Goal: Communication & Community: Answer question/provide support

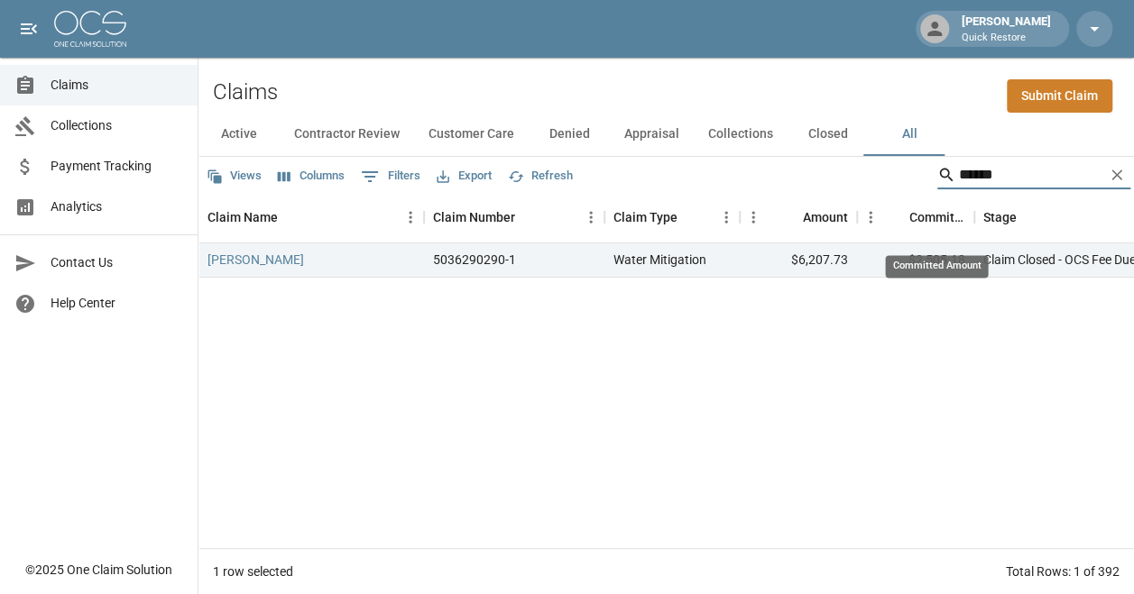
drag, startPoint x: 994, startPoint y: 170, endPoint x: 803, endPoint y: 212, distance: 195.9
click at [804, 212] on div "Views Columns 0 Filters Export Refresh ****** Claim Name Claim Number Claim Typ…" at bounding box center [665, 376] width 935 height 438
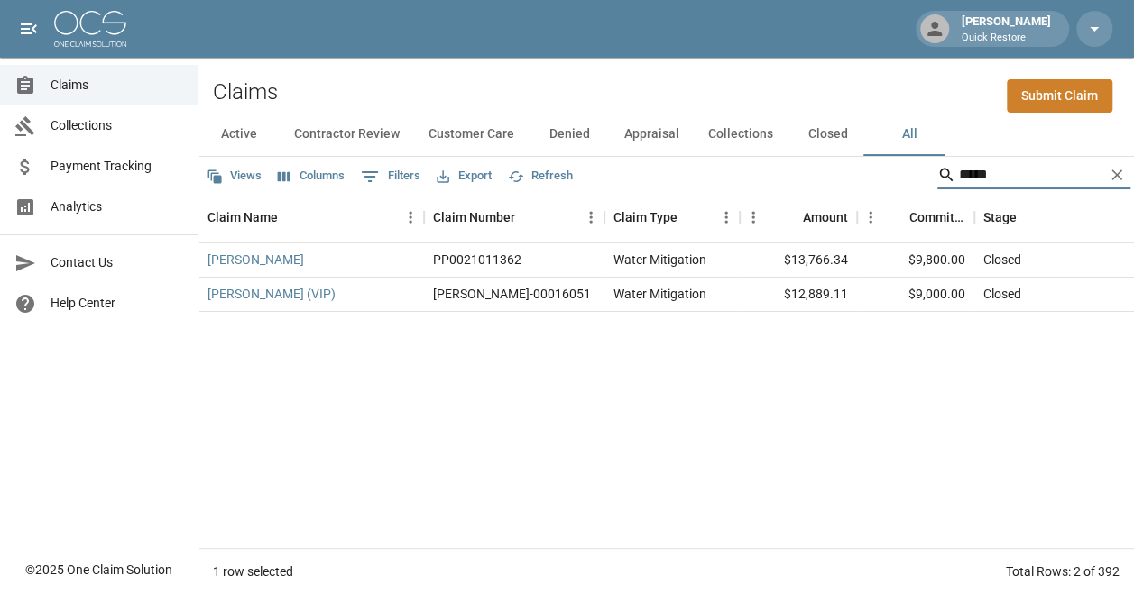
type input "*****"
drag, startPoint x: 966, startPoint y: 261, endPoint x: 905, endPoint y: 268, distance: 61.8
click at [905, 268] on div "$9,800.00" at bounding box center [915, 261] width 117 height 34
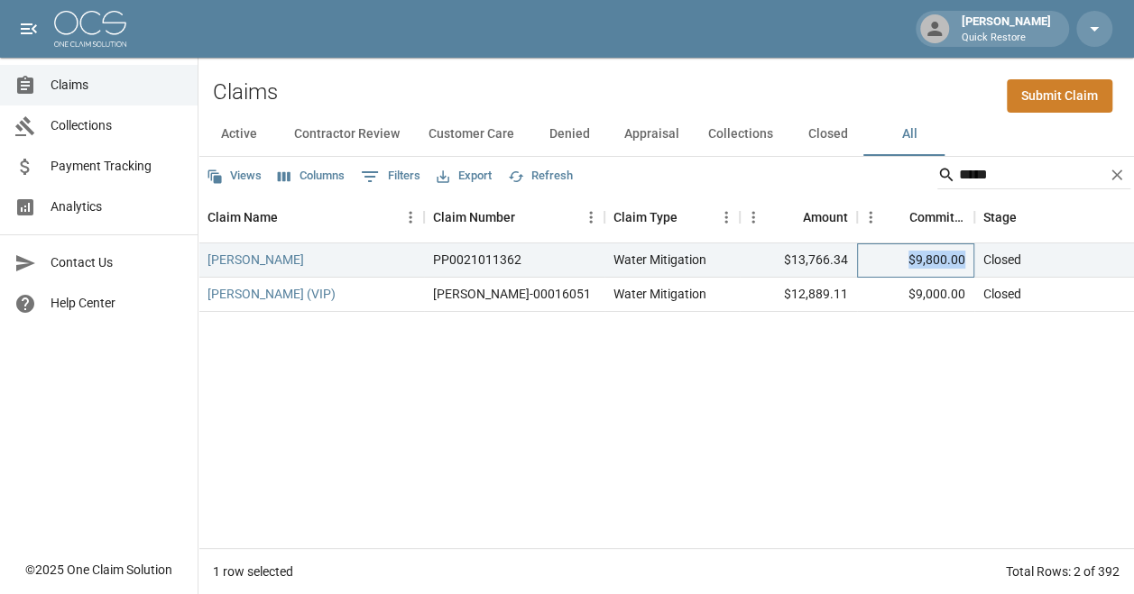
copy div "$9,800.00"
drag, startPoint x: 855, startPoint y: 259, endPoint x: 760, endPoint y: 262, distance: 94.8
click at [763, 262] on div "$13,766.34" at bounding box center [798, 261] width 117 height 34
drag, startPoint x: 760, startPoint y: 262, endPoint x: 795, endPoint y: 257, distance: 34.7
copy div "$13,766.34"
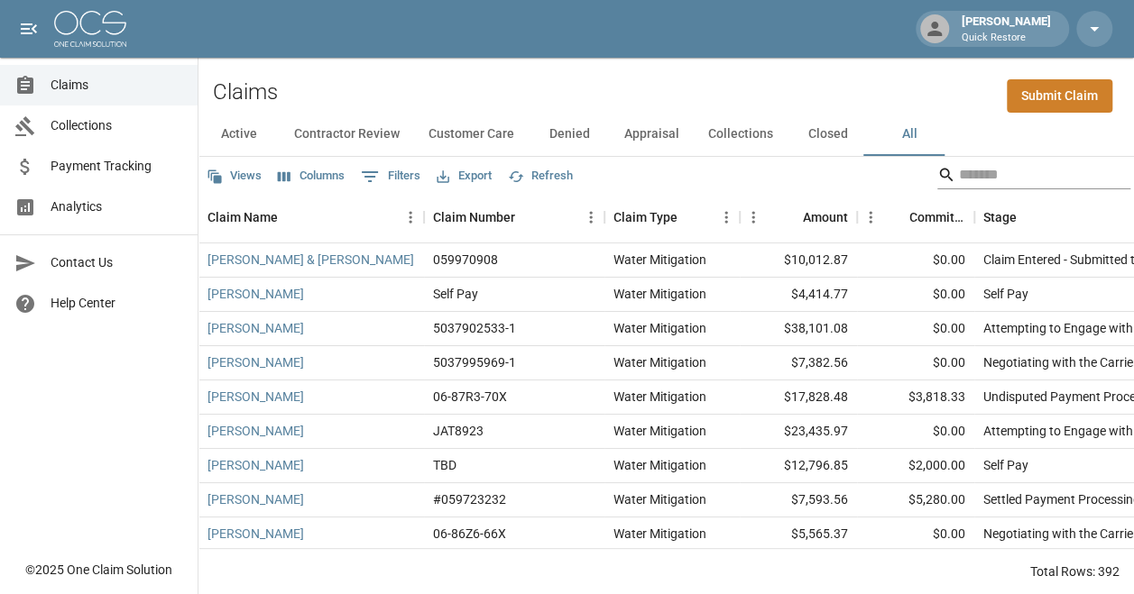
click at [798, 162] on input "Search" at bounding box center [1031, 175] width 144 height 29
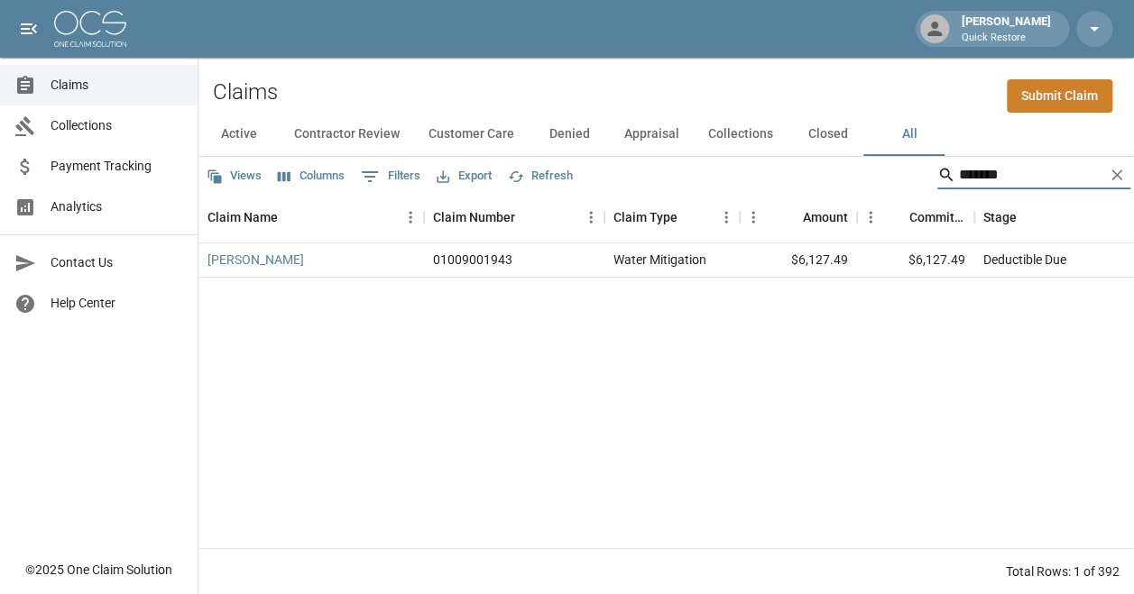
type input "*******"
click at [253, 256] on link "[PERSON_NAME]" at bounding box center [255, 260] width 97 height 18
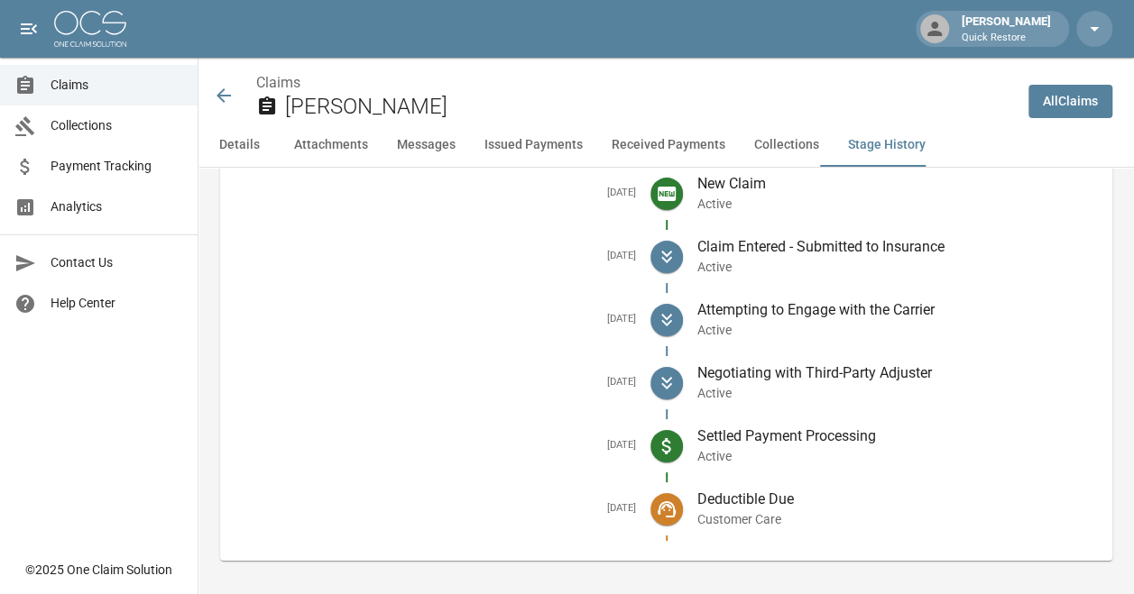
scroll to position [3250, 0]
drag, startPoint x: 706, startPoint y: 428, endPoint x: 896, endPoint y: 433, distance: 189.5
click at [798, 433] on p "Settled Payment Processing" at bounding box center [897, 436] width 401 height 22
drag, startPoint x: 896, startPoint y: 433, endPoint x: 819, endPoint y: 496, distance: 99.3
click at [798, 510] on p "Customer Care" at bounding box center [897, 519] width 401 height 18
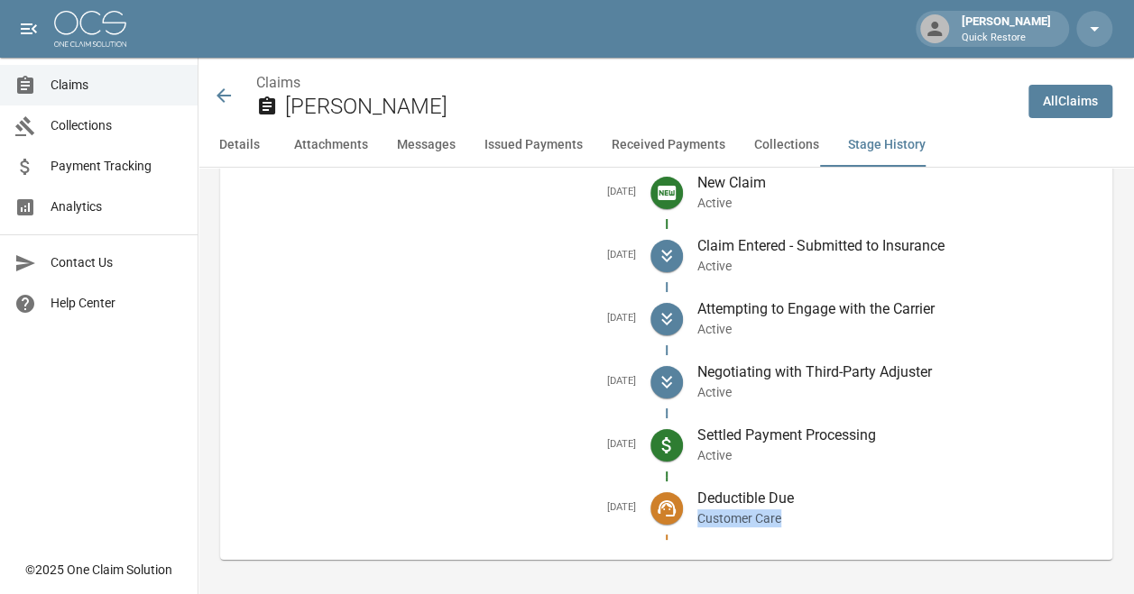
drag, startPoint x: 704, startPoint y: 512, endPoint x: 788, endPoint y: 514, distance: 84.8
click at [788, 514] on p "Customer Care" at bounding box center [897, 519] width 401 height 18
drag, startPoint x: 788, startPoint y: 514, endPoint x: 704, endPoint y: 492, distance: 86.6
click at [716, 492] on p "Deductible Due" at bounding box center [897, 499] width 401 height 22
drag, startPoint x: 704, startPoint y: 490, endPoint x: 814, endPoint y: 491, distance: 110.0
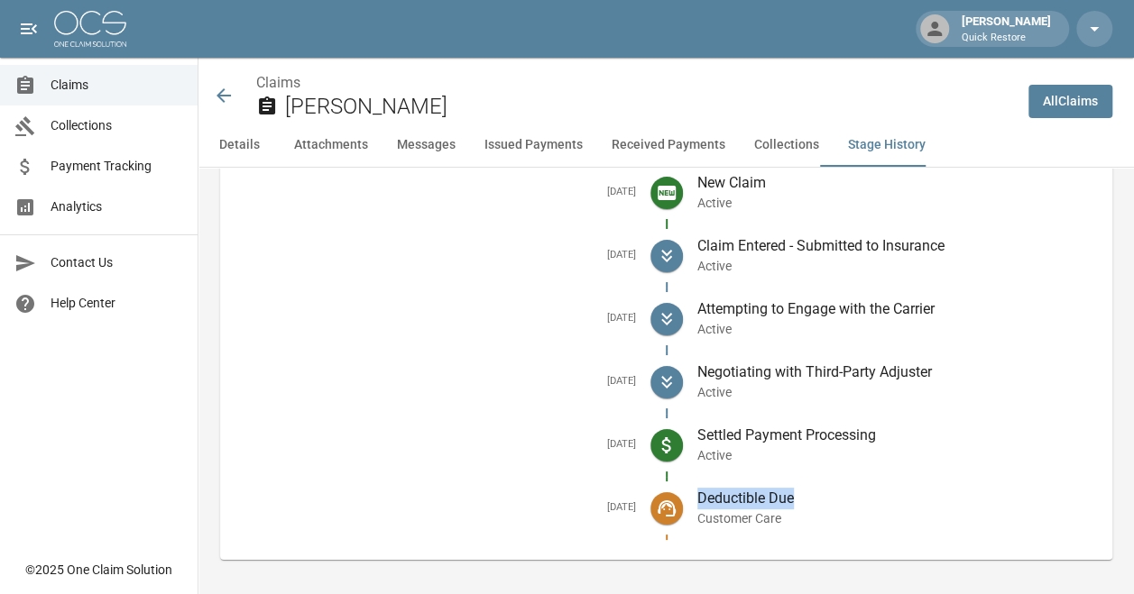
click at [798, 491] on div "Deductible Due Customer Care" at bounding box center [891, 508] width 416 height 63
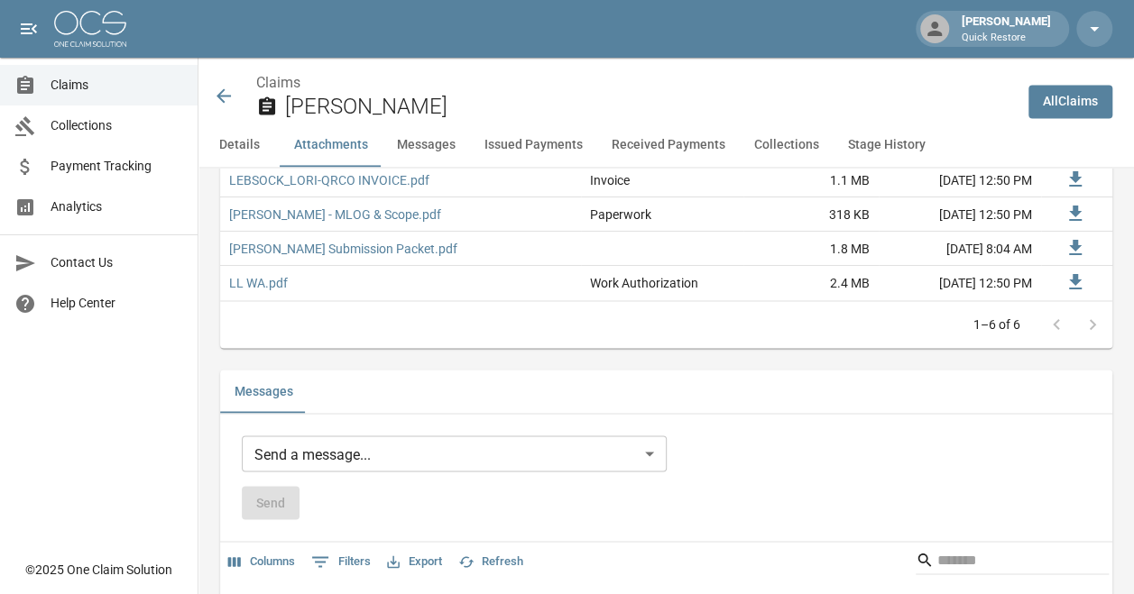
scroll to position [1085, 0]
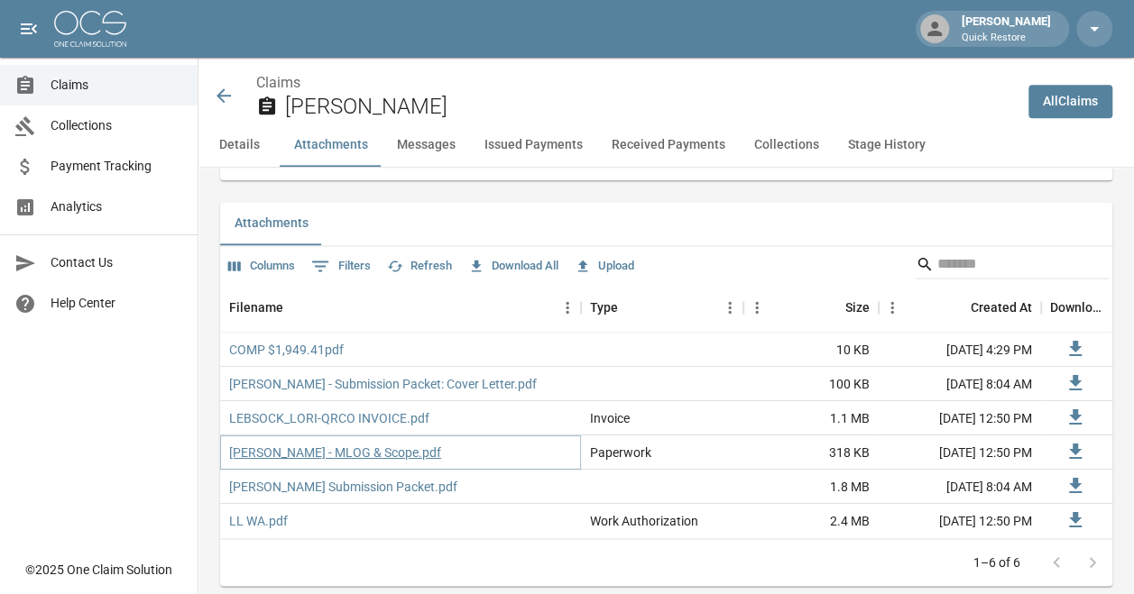
click at [330, 444] on link "[PERSON_NAME] - MLOG & Scope.pdf" at bounding box center [335, 453] width 212 height 18
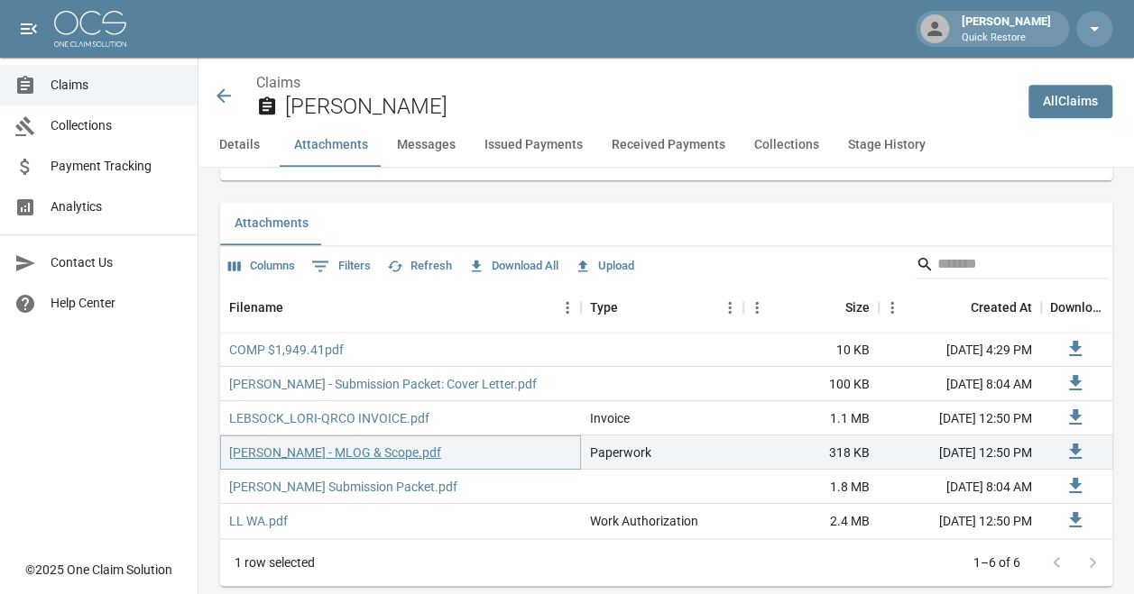
click at [346, 444] on link "[PERSON_NAME] - MLOG & Scope.pdf" at bounding box center [335, 453] width 212 height 18
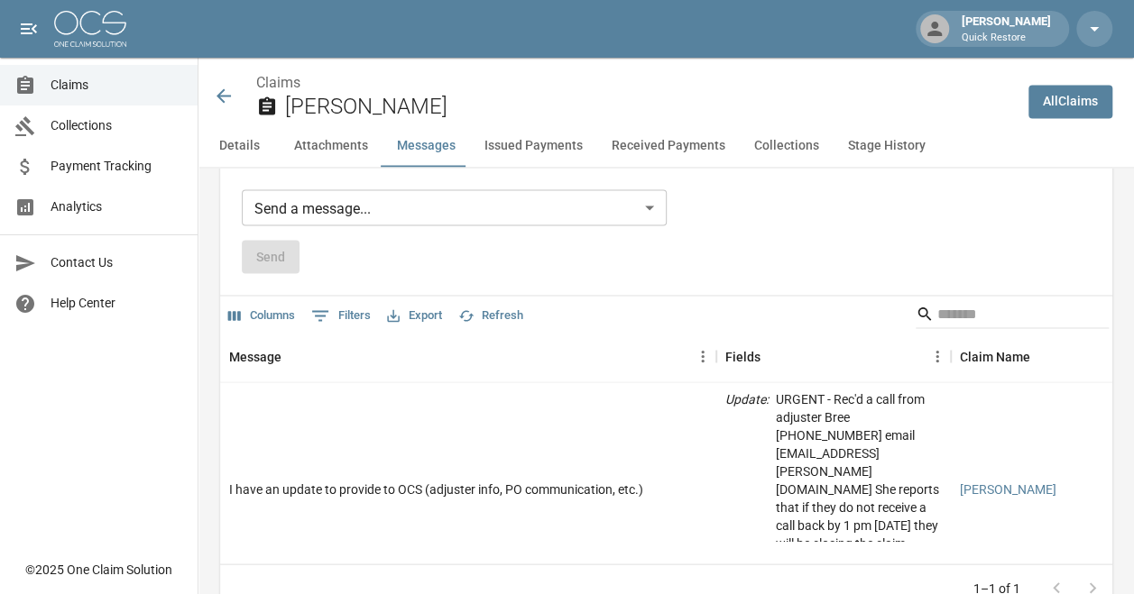
scroll to position [1446, 0]
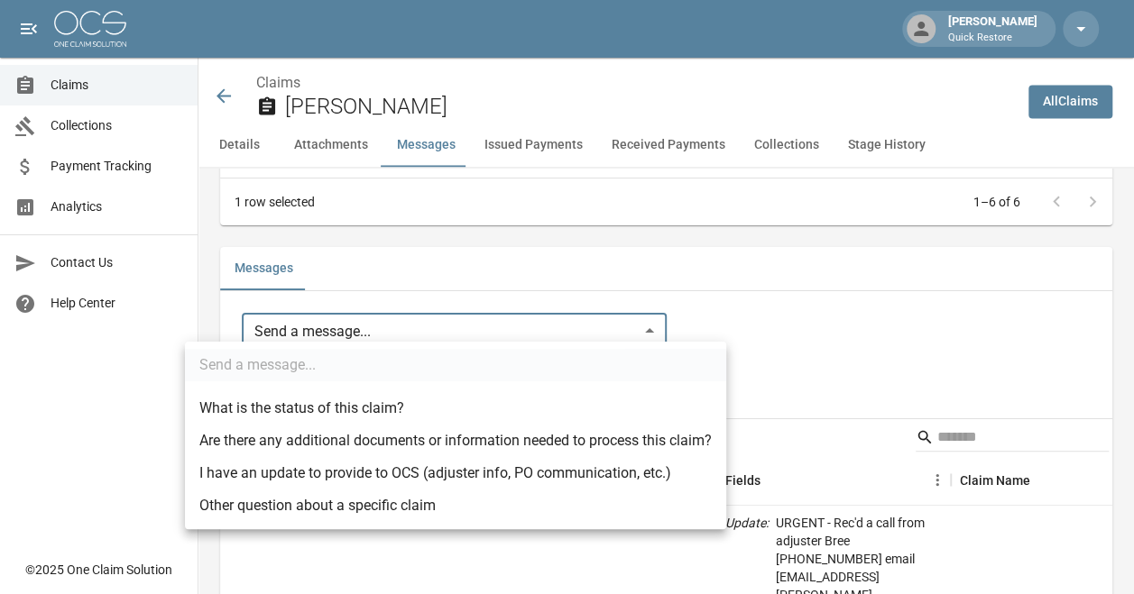
click at [411, 322] on body "[PERSON_NAME] Quick Restore Claims Collections Payment Tracking Analytics Conta…" at bounding box center [567, 480] width 1134 height 3853
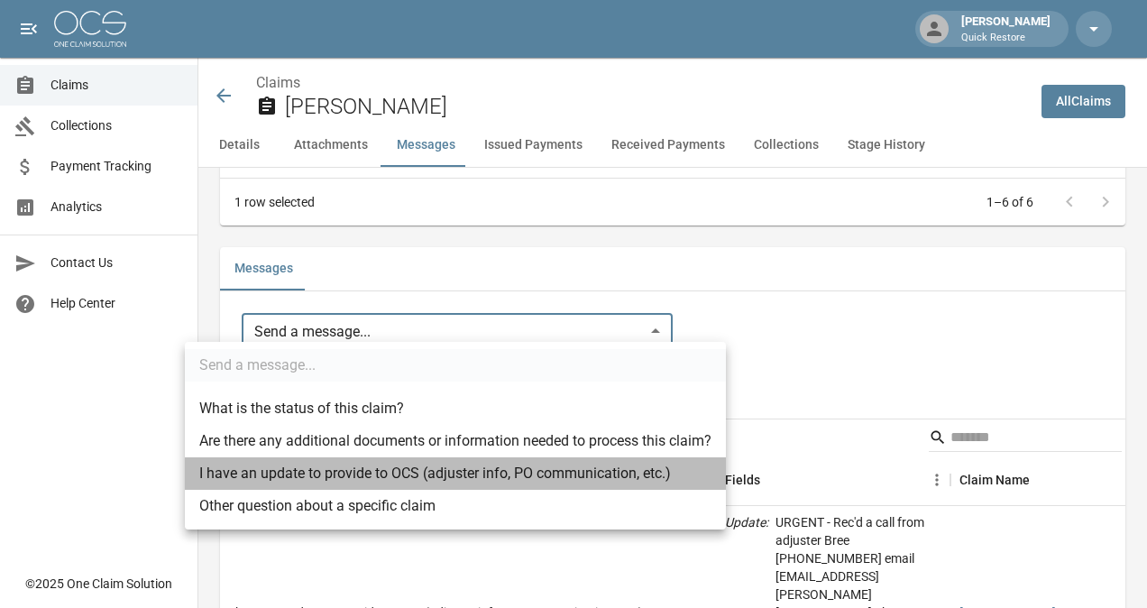
click at [377, 473] on li "I have an update to provide to OCS (adjuster info, PO communication, etc.)" at bounding box center [455, 473] width 541 height 32
type input "**********"
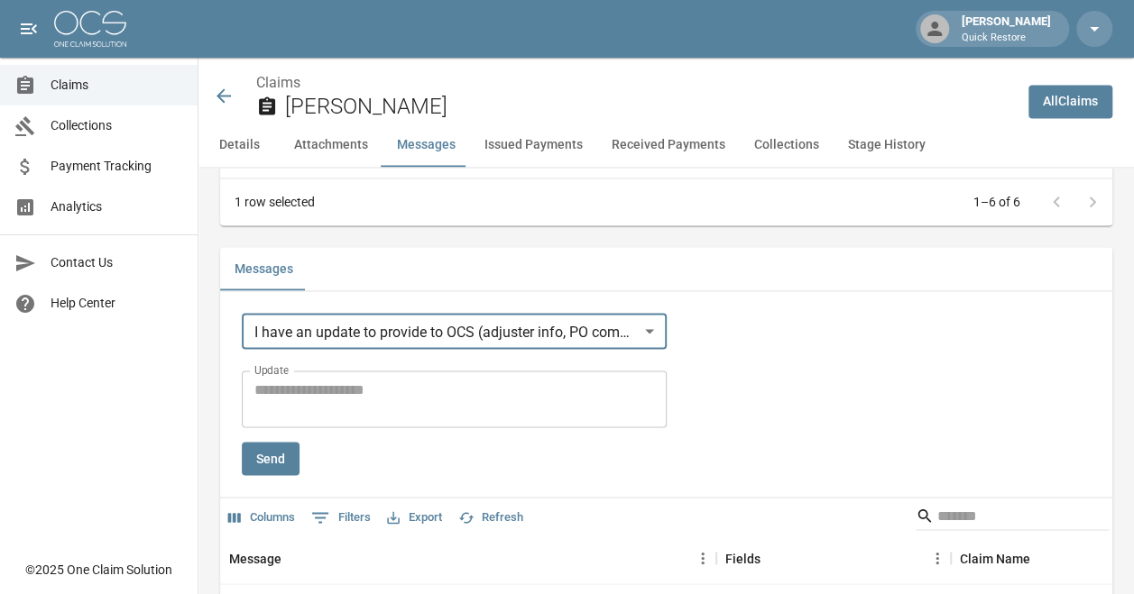
click at [374, 402] on textarea "Update" at bounding box center [454, 399] width 400 height 41
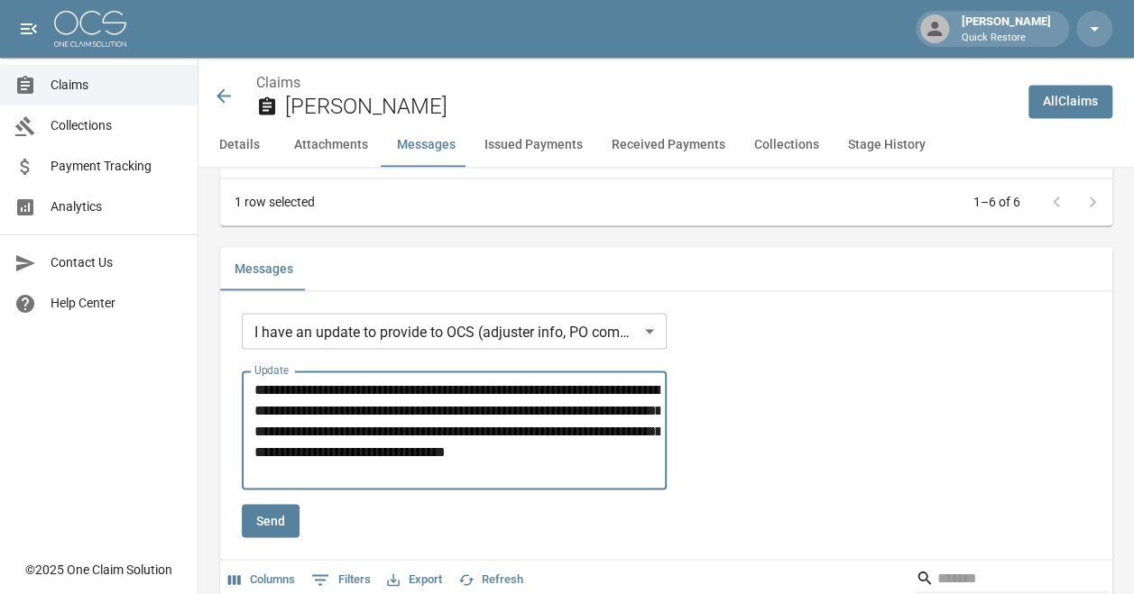
drag, startPoint x: 303, startPoint y: 406, endPoint x: 230, endPoint y: 384, distance: 76.2
click at [230, 384] on div "**********" at bounding box center [666, 594] width 892 height 563
click at [336, 421] on textarea "**********" at bounding box center [457, 431] width 406 height 104
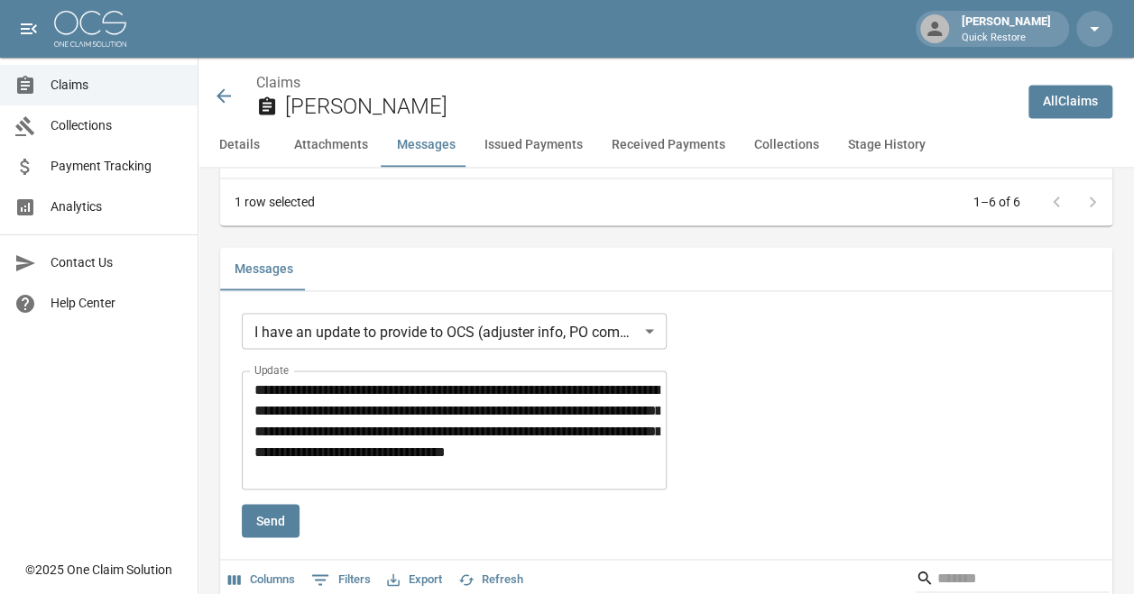
drag, startPoint x: 253, startPoint y: 424, endPoint x: 241, endPoint y: 369, distance: 56.4
click at [241, 369] on div "**********" at bounding box center [666, 594] width 892 height 563
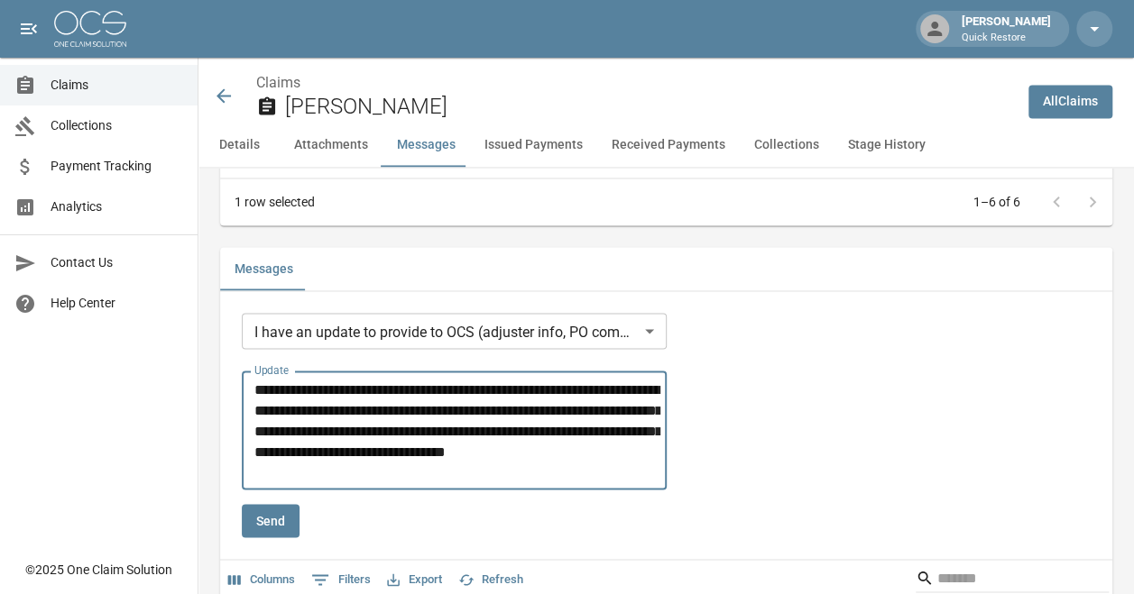
drag, startPoint x: 253, startPoint y: 419, endPoint x: 253, endPoint y: 372, distance: 46.9
click at [253, 372] on div "**********" at bounding box center [454, 430] width 425 height 119
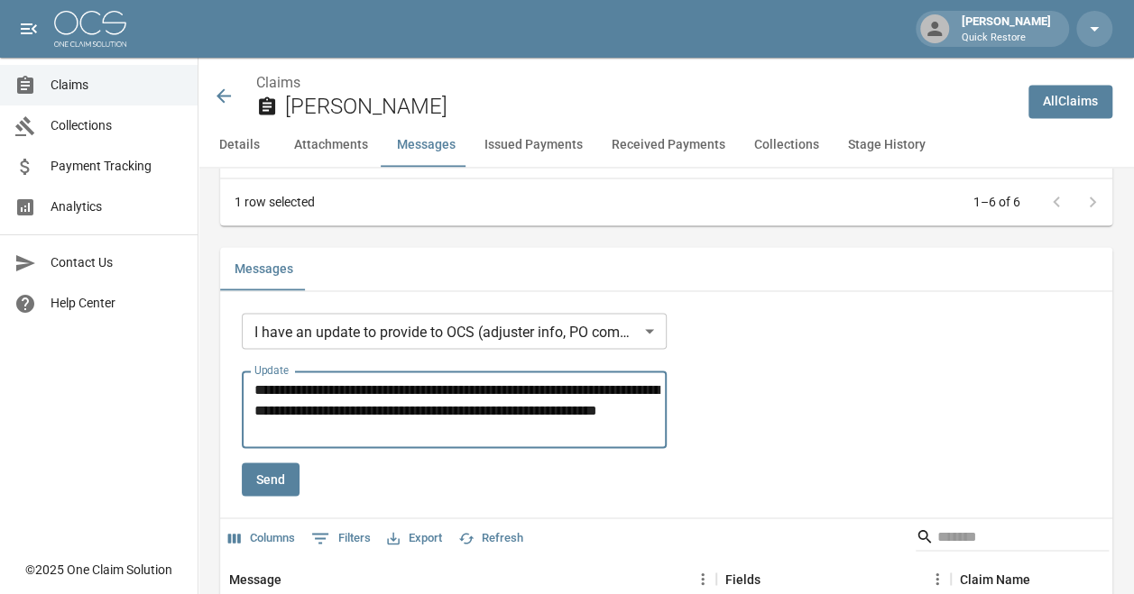
click at [446, 421] on textarea "**********" at bounding box center [457, 410] width 406 height 62
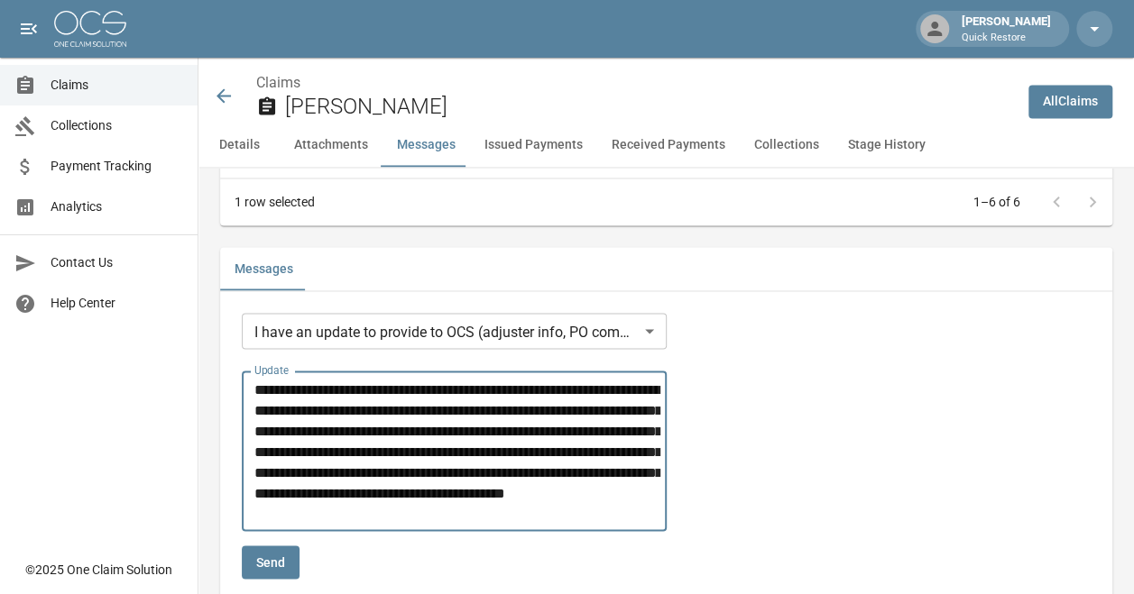
click at [507, 514] on textarea "**********" at bounding box center [457, 451] width 406 height 145
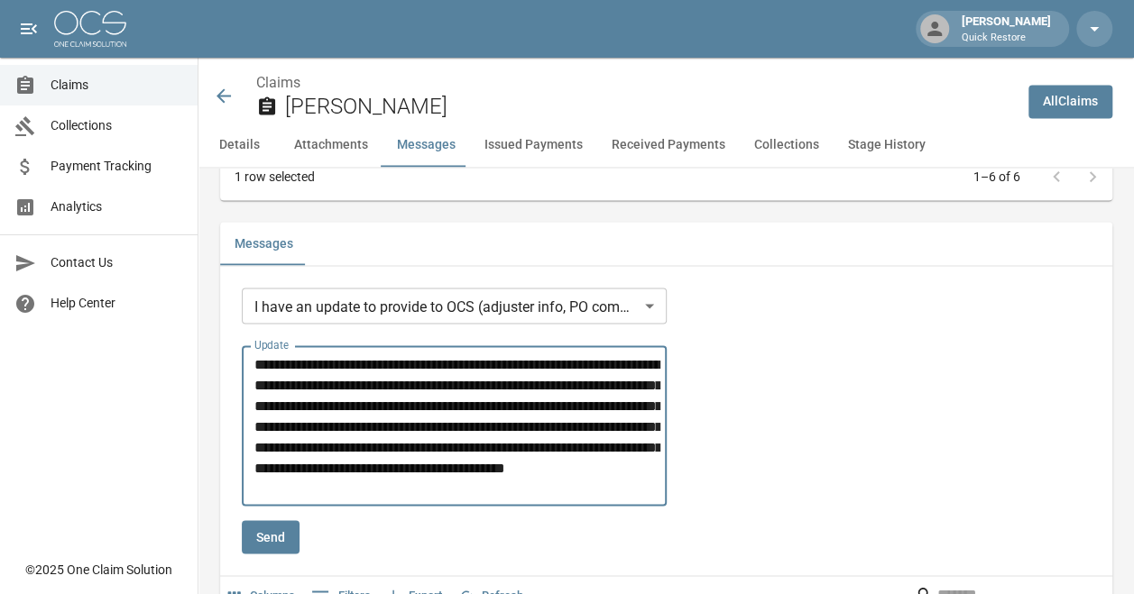
scroll to position [1536, 0]
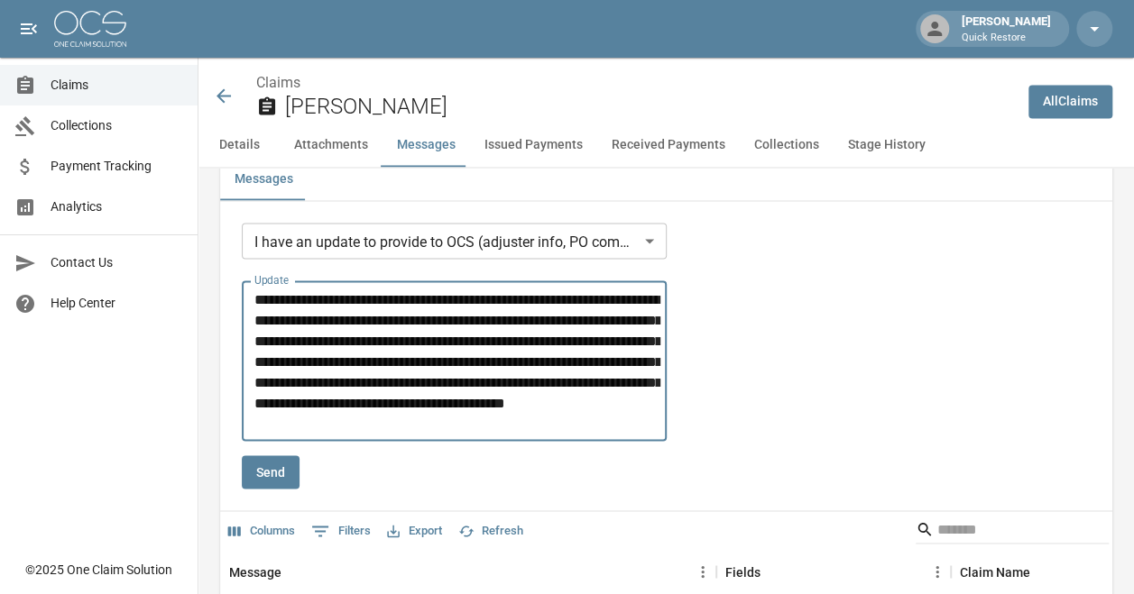
type textarea "**********"
click at [285, 467] on button "Send" at bounding box center [271, 471] width 58 height 33
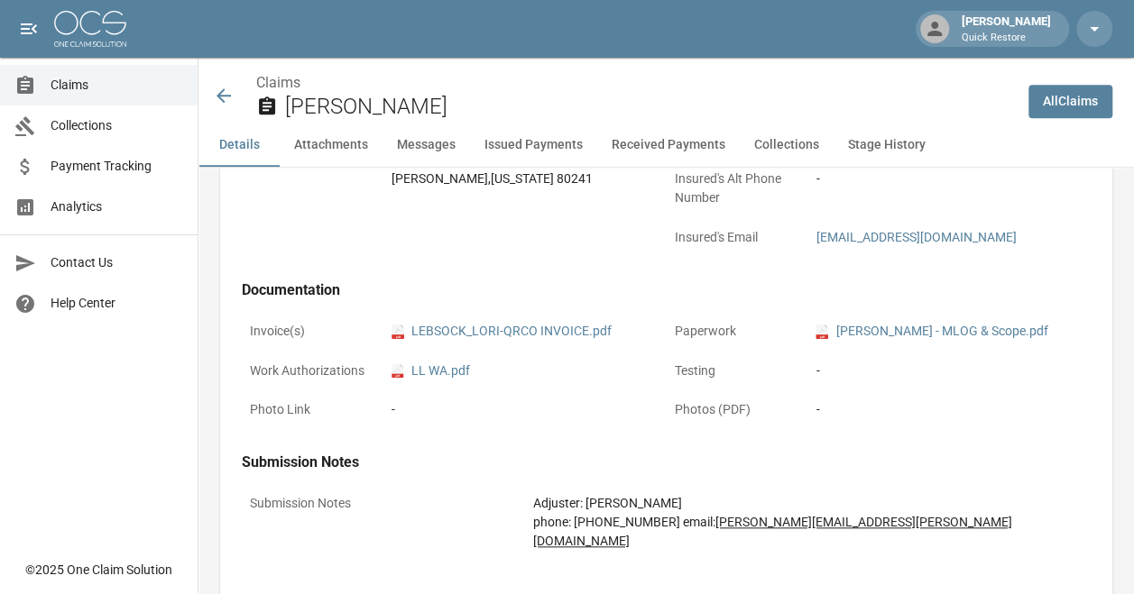
scroll to position [724, 0]
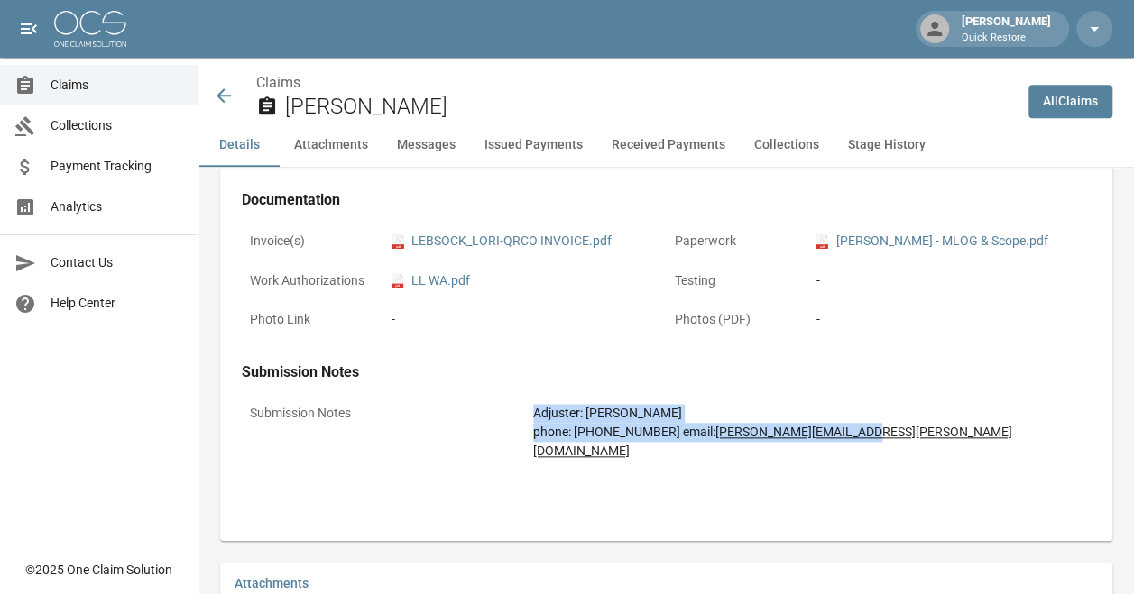
drag, startPoint x: 893, startPoint y: 442, endPoint x: 434, endPoint y: 411, distance: 460.1
click at [434, 411] on div "Submission Notes Adjuster: [PERSON_NAME] phone: [PHONE_NUMBER] email: [PERSON_N…" at bounding box center [666, 432] width 849 height 73
drag, startPoint x: 434, startPoint y: 411, endPoint x: 473, endPoint y: 471, distance: 71.0
click at [473, 471] on div "Claim Information Name [PERSON_NAME] Claim Number 01009001943 Claim Type Water …" at bounding box center [666, 10] width 892 height 1003
click at [474, 462] on div "Claim Information Name [PERSON_NAME] Claim Number 01009001943 Claim Type Water …" at bounding box center [666, 10] width 892 height 1003
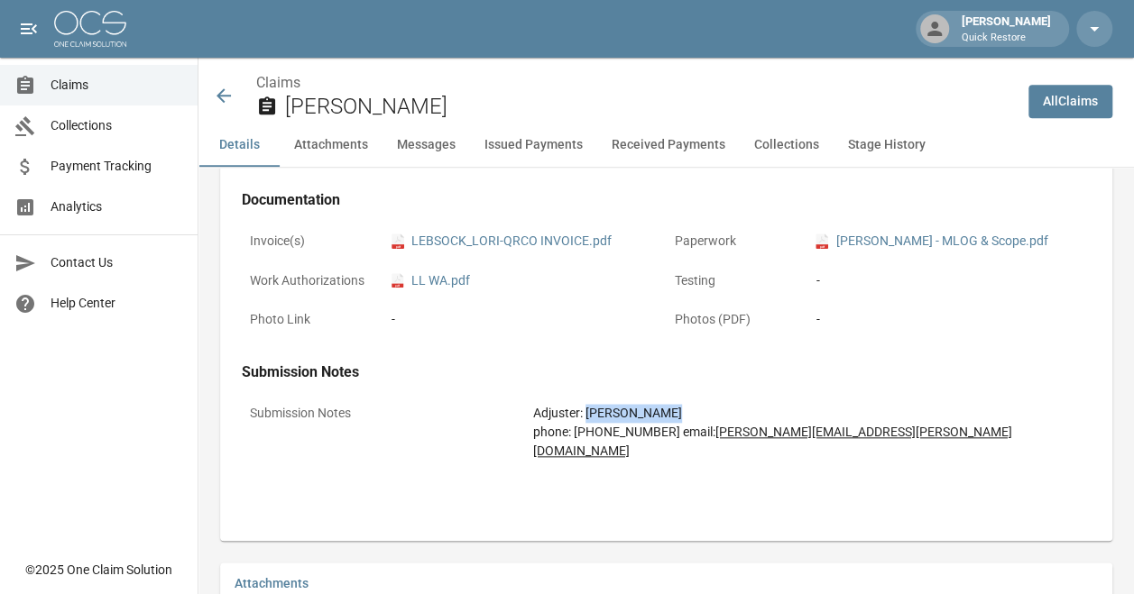
drag, startPoint x: 590, startPoint y: 408, endPoint x: 689, endPoint y: 409, distance: 99.2
click at [689, 409] on div "Adjuster: [PERSON_NAME] phone: [PHONE_NUMBER] email: [PERSON_NAME][EMAIL_ADDRES…" at bounding box center [807, 432] width 549 height 57
drag, startPoint x: 689, startPoint y: 409, endPoint x: 659, endPoint y: 456, distance: 56.3
click at [659, 456] on div "Claim Information Name [PERSON_NAME] Claim Number 01009001943 Claim Type Water …" at bounding box center [666, 10] width 892 height 1003
drag, startPoint x: 693, startPoint y: 428, endPoint x: 850, endPoint y: 428, distance: 156.9
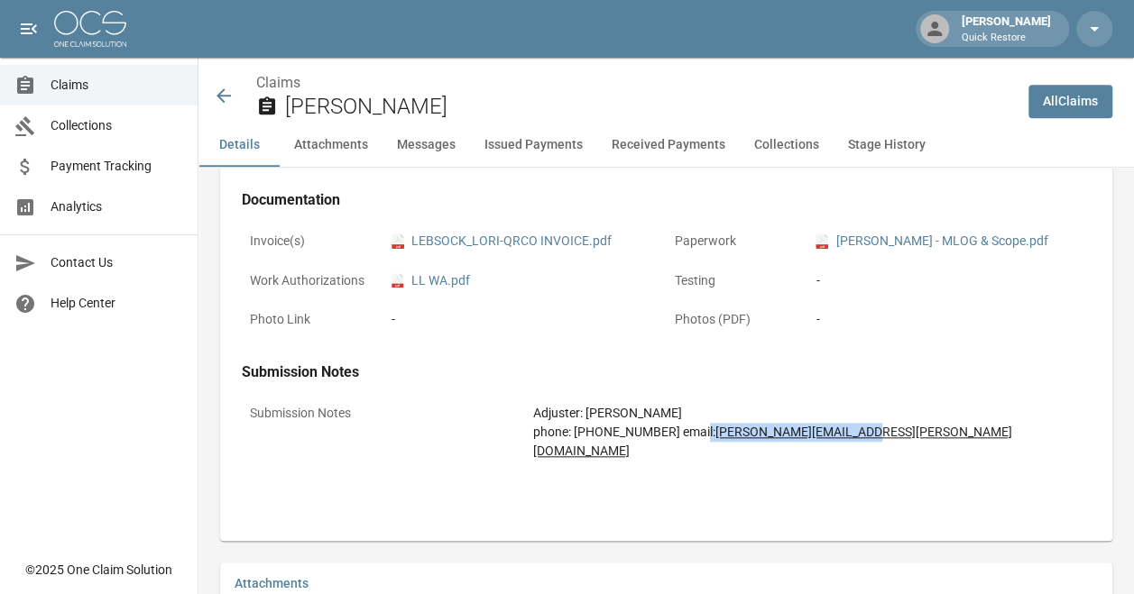
click at [798, 428] on div "Adjuster: [PERSON_NAME] phone: [PHONE_NUMBER] email: [PERSON_NAME][EMAIL_ADDRES…" at bounding box center [807, 432] width 549 height 57
drag, startPoint x: 850, startPoint y: 428, endPoint x: 857, endPoint y: 451, distance: 24.5
click at [798, 449] on div "Claim Information Name [PERSON_NAME] Claim Number 01009001943 Claim Type Water …" at bounding box center [666, 10] width 892 height 1003
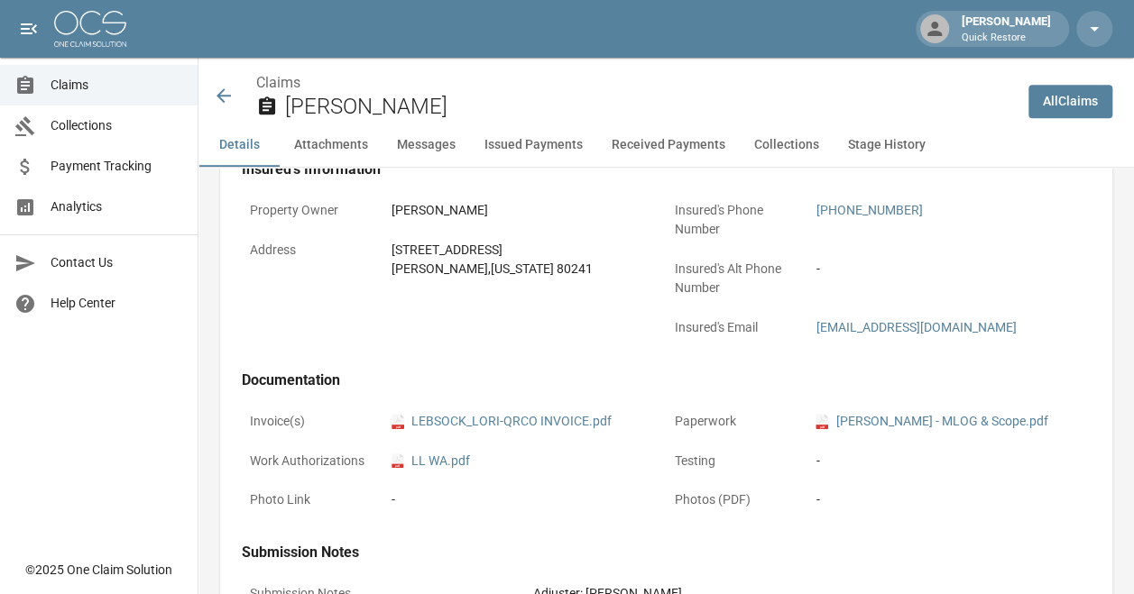
scroll to position [183, 0]
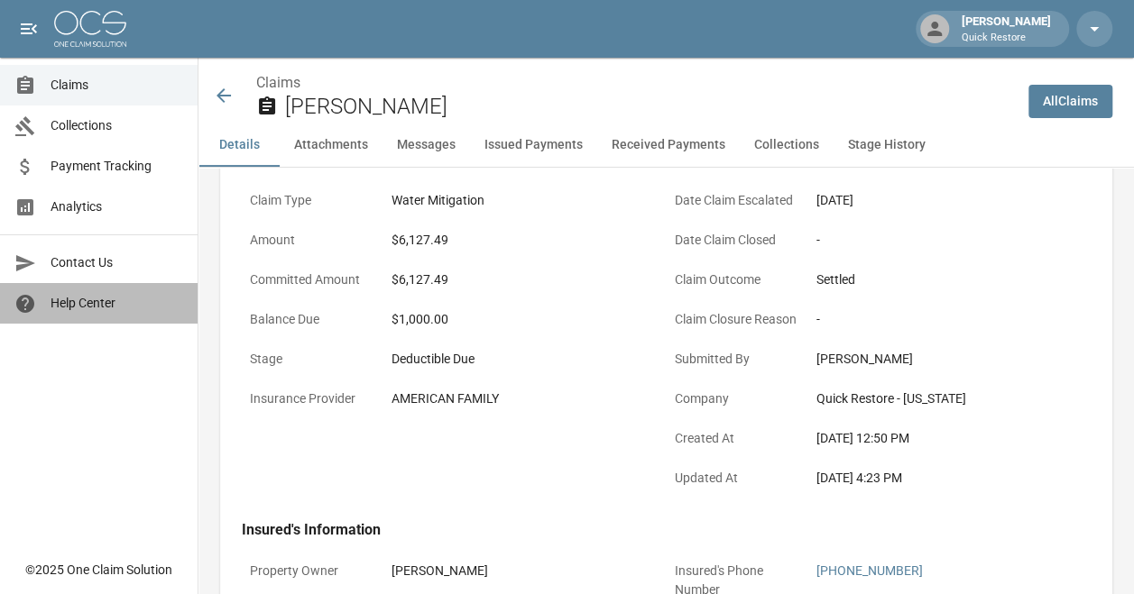
click at [94, 298] on span "Help Center" at bounding box center [117, 303] width 133 height 19
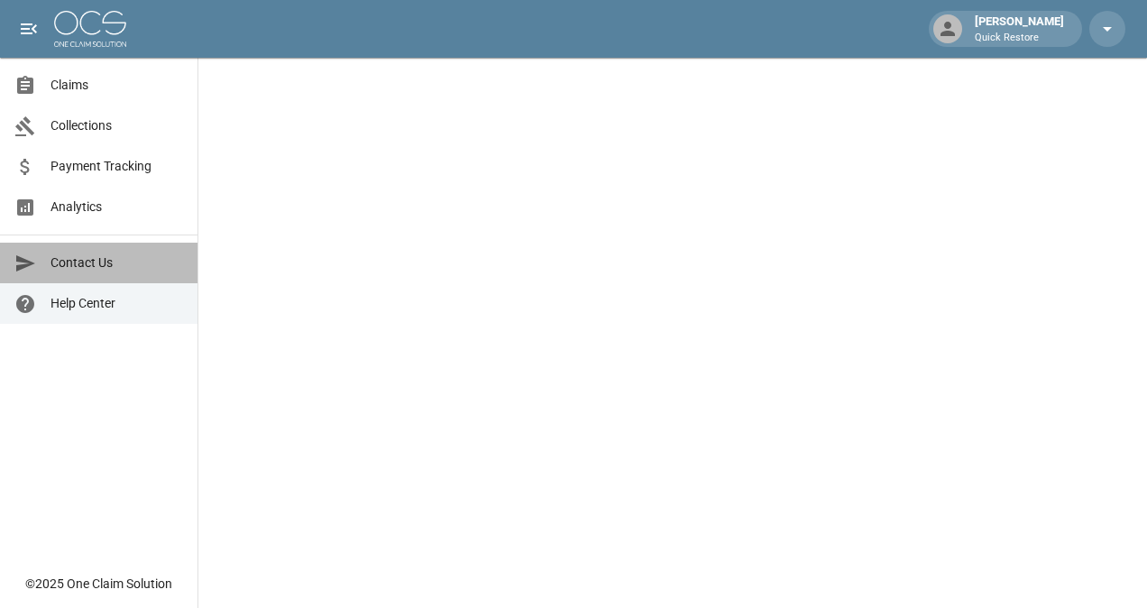
click at [94, 257] on span "Contact Us" at bounding box center [117, 262] width 133 height 19
